Goal: Navigation & Orientation: Find specific page/section

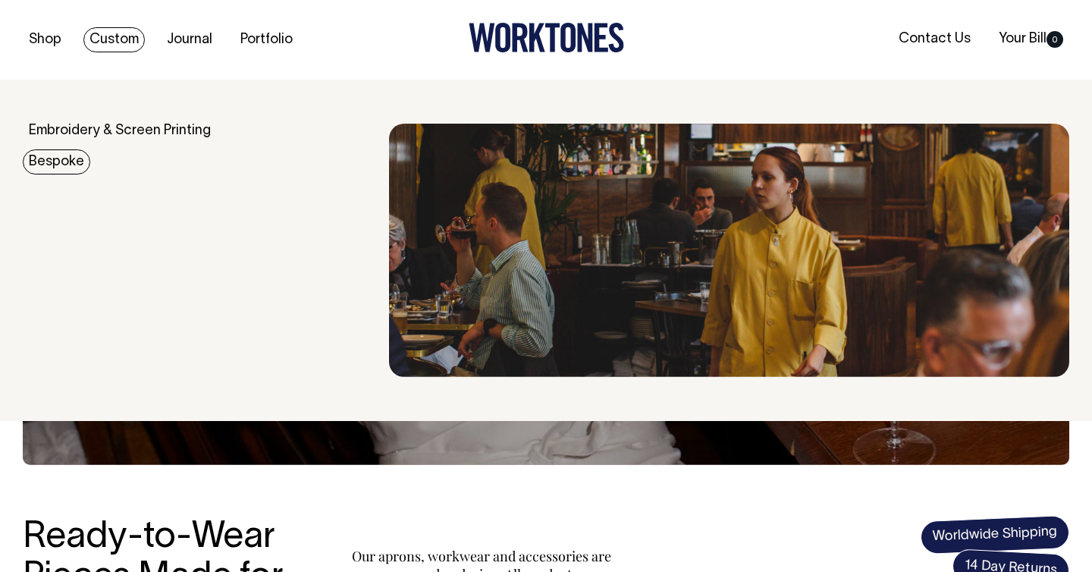
click at [64, 163] on link "Bespoke" at bounding box center [57, 161] width 68 height 25
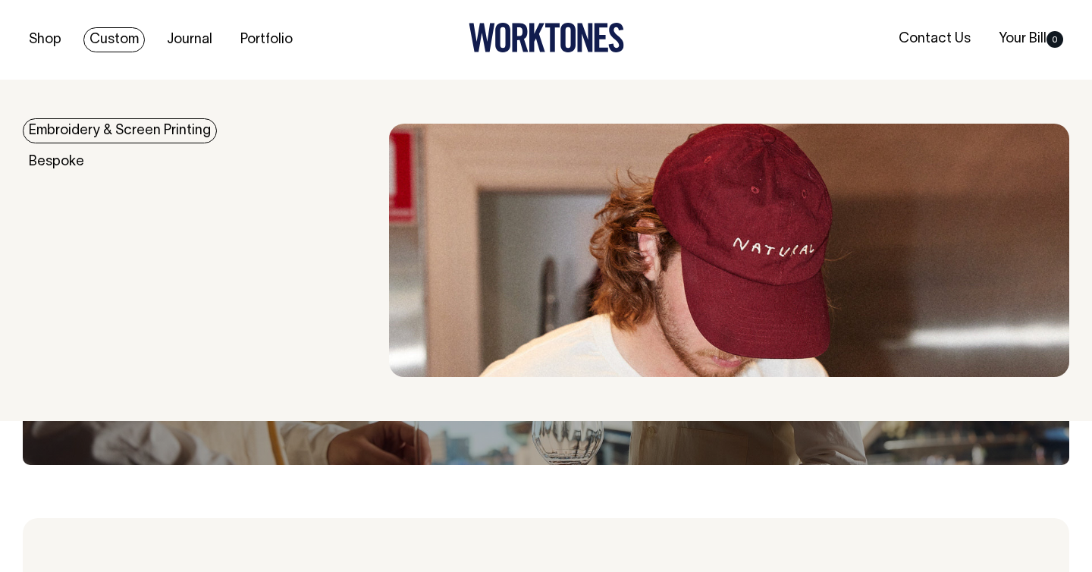
click at [86, 127] on link "Embroidery & Screen Printing" at bounding box center [120, 130] width 194 height 25
